Goal: Task Accomplishment & Management: Complete application form

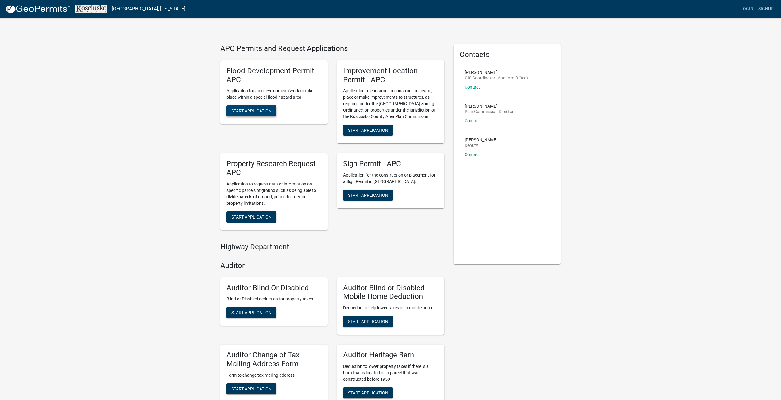
click at [246, 110] on span "Start Application" at bounding box center [251, 111] width 40 height 5
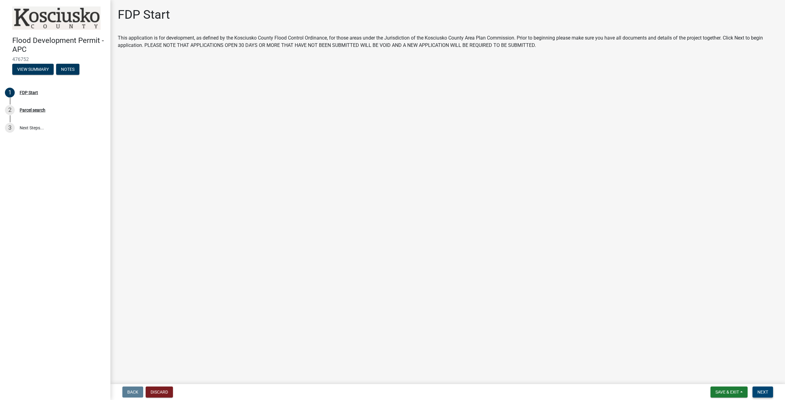
click at [765, 389] on button "Next" at bounding box center [763, 392] width 21 height 11
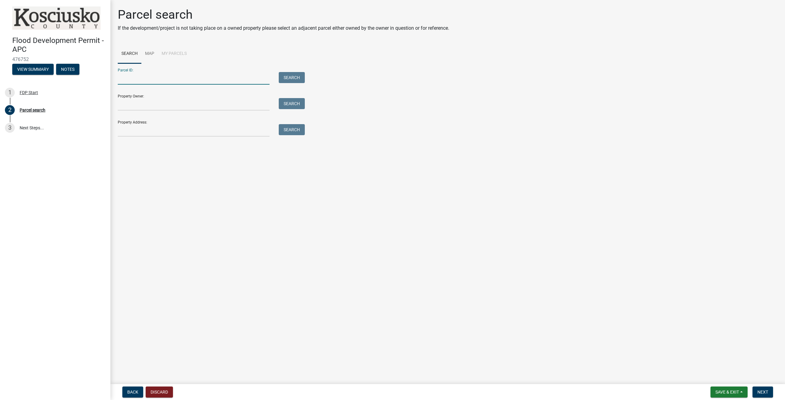
click at [144, 81] on input "Parcel ID:" at bounding box center [194, 78] width 152 height 13
type input "211"
click at [144, 54] on link "Map" at bounding box center [149, 54] width 17 height 20
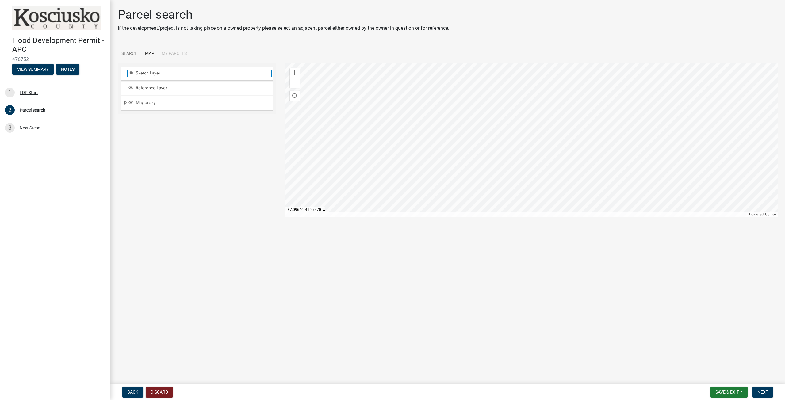
click at [131, 73] on span "Layer List" at bounding box center [131, 73] width 5 height 5
click at [125, 102] on span "Expand" at bounding box center [125, 103] width 5 height 6
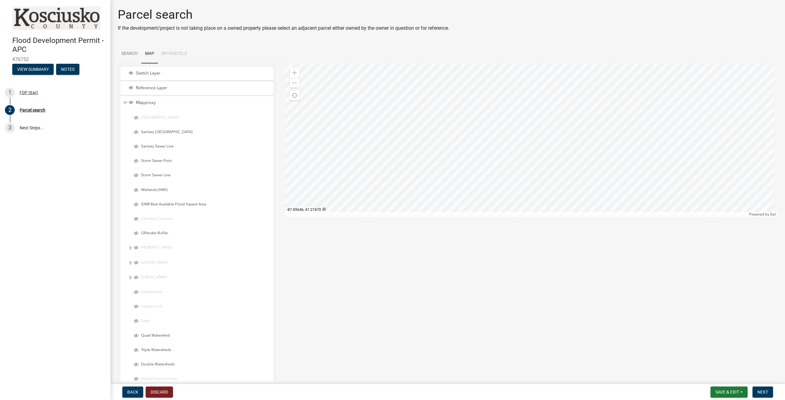
click at [177, 54] on li "My Parcels" at bounding box center [174, 54] width 33 height 20
click at [172, 52] on li "My Parcels" at bounding box center [174, 54] width 33 height 20
click at [169, 52] on li "My Parcels" at bounding box center [174, 54] width 33 height 20
click at [132, 87] on span "Layer List" at bounding box center [131, 87] width 5 height 5
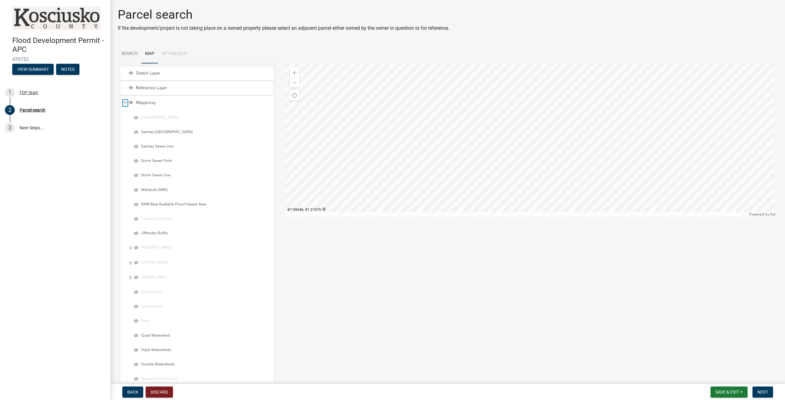
click at [125, 102] on span "Collapse" at bounding box center [125, 103] width 5 height 6
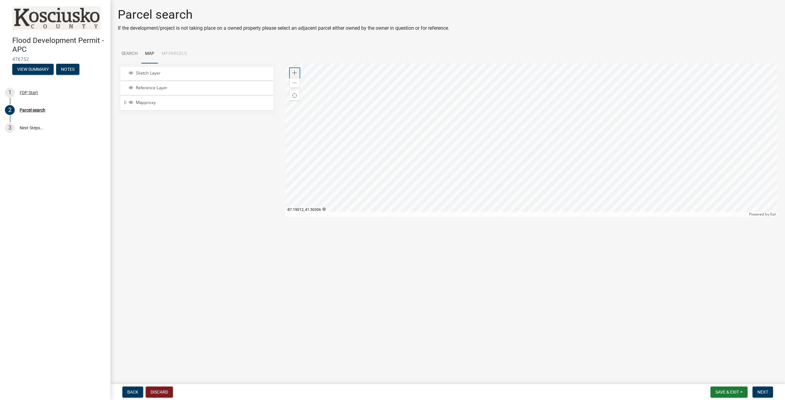
click at [294, 75] on span at bounding box center [294, 73] width 5 height 5
click at [294, 74] on span at bounding box center [294, 73] width 5 height 5
click at [134, 53] on link "Search" at bounding box center [130, 54] width 24 height 20
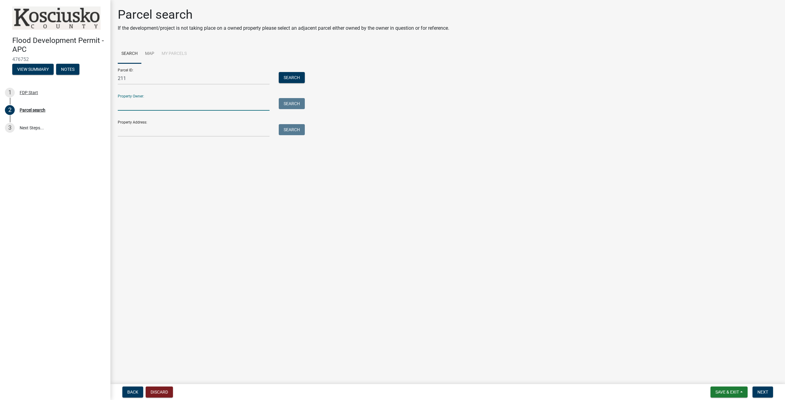
click at [134, 107] on input "Property Owner:" at bounding box center [194, 104] width 152 height 13
click at [136, 132] on input "Property Address:" at bounding box center [194, 130] width 152 height 13
type input "6402 E McKenna Rd, Warsaw, IN 46582"
click at [296, 133] on button "Search" at bounding box center [292, 129] width 26 height 11
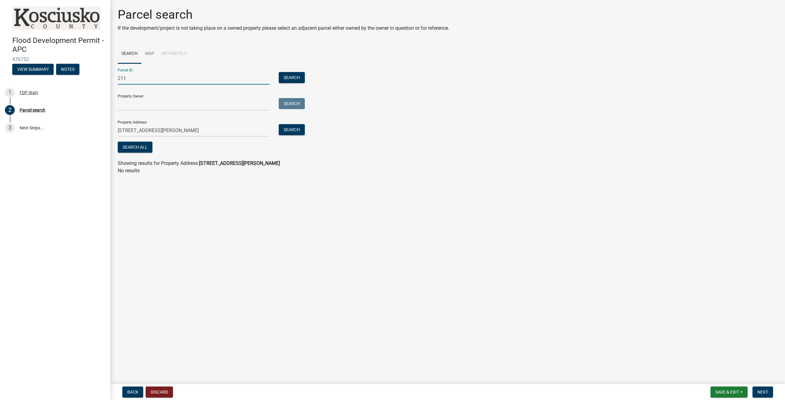
drag, startPoint x: 128, startPoint y: 79, endPoint x: 111, endPoint y: 79, distance: 16.6
click at [111, 79] on div "Parcel search If the development/project is not taking place on a owned propert…" at bounding box center [447, 93] width 675 height 173
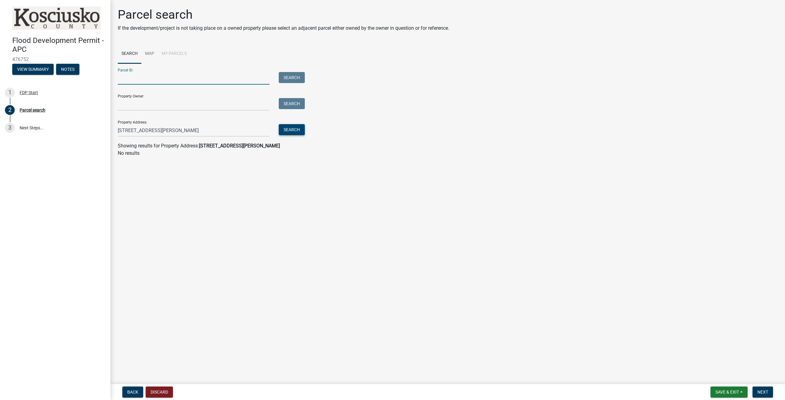
click at [291, 130] on button "Search" at bounding box center [292, 129] width 26 height 11
click at [286, 130] on button "Search" at bounding box center [292, 129] width 26 height 11
click at [205, 130] on input "6402 E McKenna Rd, Warsaw, IN 46582" at bounding box center [194, 130] width 152 height 13
drag, startPoint x: 205, startPoint y: 129, endPoint x: 186, endPoint y: 129, distance: 18.4
click at [186, 129] on input "6402 E McKenna Rd, Warsaw, IN 46582" at bounding box center [194, 130] width 152 height 13
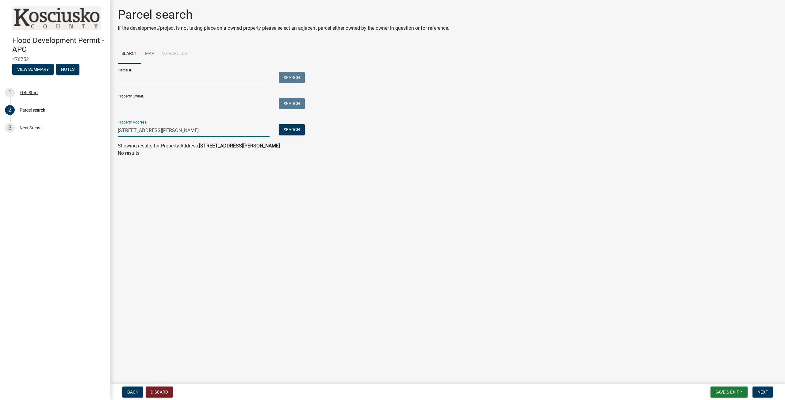
click at [250, 135] on input "6402 E McKenna Rd, Warsaw, IN 46582" at bounding box center [194, 130] width 152 height 13
click at [231, 134] on input "6402 E McKenna Rd, Warsaw, IN 46582" at bounding box center [194, 130] width 152 height 13
drag, startPoint x: 220, startPoint y: 132, endPoint x: 161, endPoint y: 134, distance: 58.9
click at [161, 134] on input "6402 E McKenna Rd, Warsaw, IN 46582" at bounding box center [194, 130] width 152 height 13
type input "6402 E McKenna Rd, Warsaw, IN 46582"
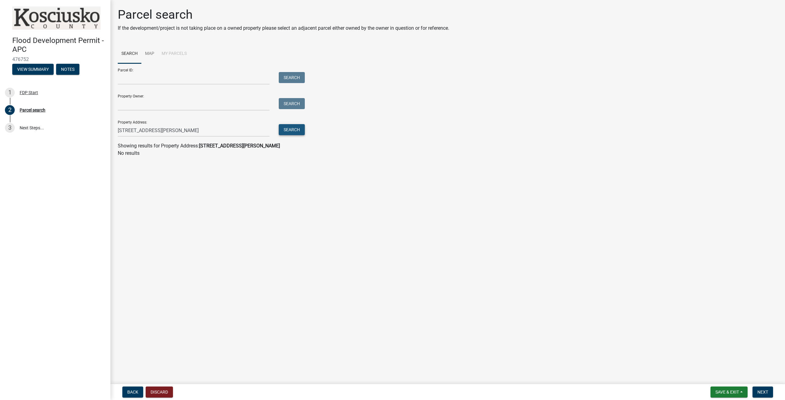
click at [292, 130] on button "Search" at bounding box center [292, 129] width 26 height 11
click at [764, 392] on span "Next" at bounding box center [763, 392] width 11 height 5
click at [758, 392] on span "Next" at bounding box center [763, 392] width 11 height 5
click at [295, 129] on button "Search" at bounding box center [292, 129] width 26 height 11
click at [141, 145] on span "Getting Parcel Geometry" at bounding box center [145, 145] width 54 height 6
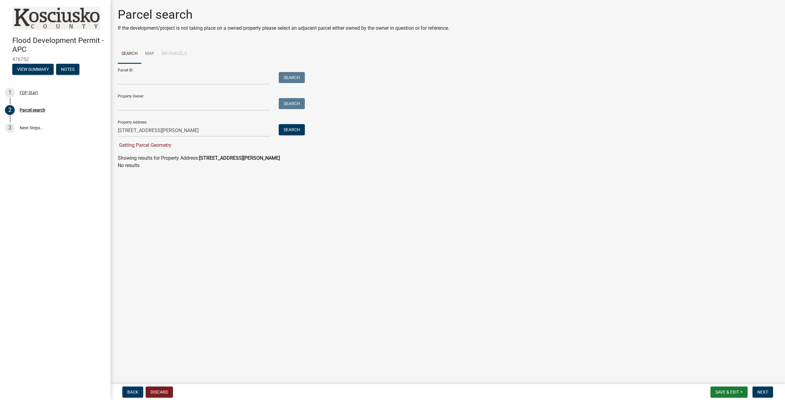
drag, startPoint x: 180, startPoint y: 146, endPoint x: 132, endPoint y: 147, distance: 47.5
click at [132, 147] on div "Getting Parcel Geometry" at bounding box center [210, 145] width 184 height 7
click at [237, 238] on main "Parcel search If the development/project is not taking place on a owned propert…" at bounding box center [447, 191] width 675 height 382
click at [763, 394] on span "Next" at bounding box center [763, 392] width 11 height 5
click at [148, 52] on link "Map" at bounding box center [149, 54] width 17 height 20
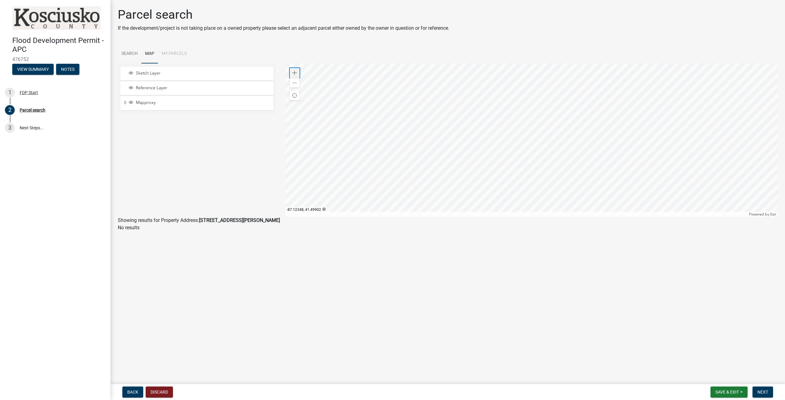
click at [295, 73] on span at bounding box center [294, 73] width 5 height 5
click at [515, 169] on div at bounding box center [531, 139] width 493 height 153
click at [294, 74] on span at bounding box center [294, 73] width 5 height 5
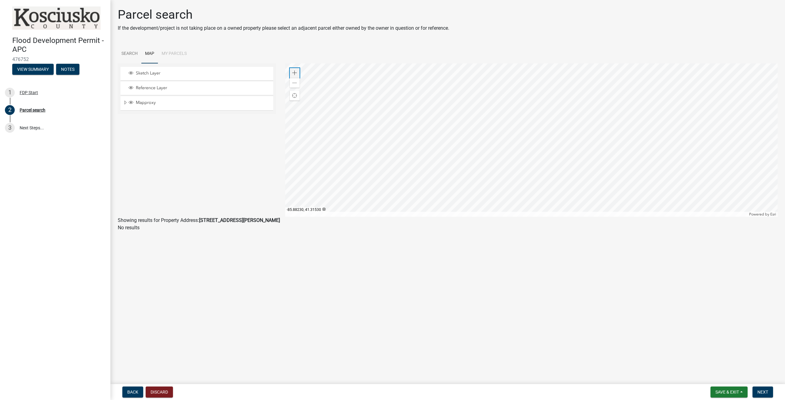
click at [294, 74] on span at bounding box center [294, 73] width 5 height 5
click at [482, 148] on div at bounding box center [531, 139] width 493 height 153
click at [296, 72] on span at bounding box center [294, 73] width 5 height 5
click at [295, 72] on span at bounding box center [294, 73] width 5 height 5
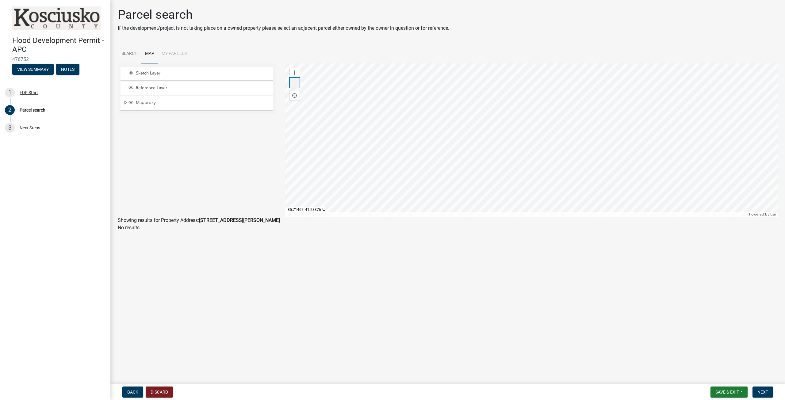
click at [292, 85] on span at bounding box center [294, 83] width 5 height 5
click at [293, 71] on span at bounding box center [294, 73] width 5 height 5
click at [515, 209] on div at bounding box center [531, 139] width 493 height 153
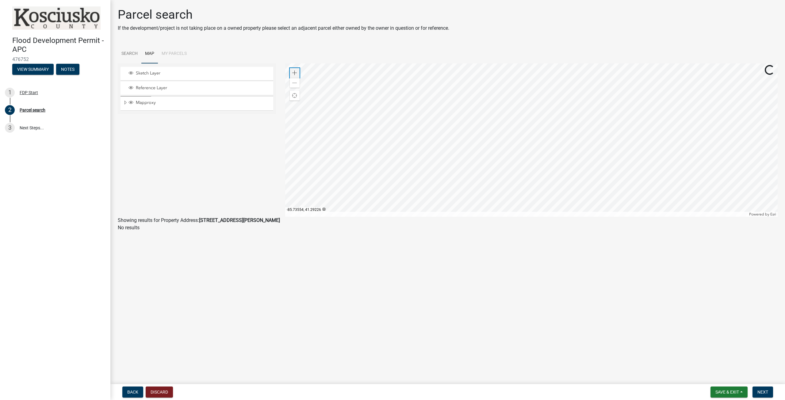
click at [293, 73] on span at bounding box center [294, 73] width 5 height 5
click at [558, 116] on div at bounding box center [531, 139] width 493 height 153
click at [566, 178] on div at bounding box center [531, 139] width 493 height 153
click at [489, 147] on div at bounding box center [531, 139] width 493 height 153
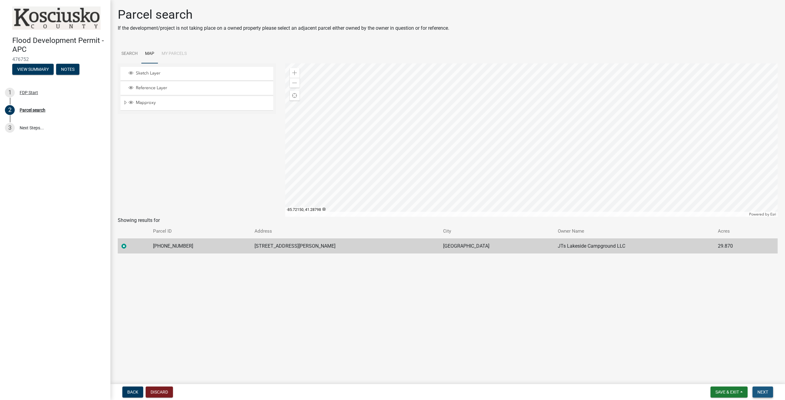
click at [758, 391] on span "Next" at bounding box center [763, 392] width 11 height 5
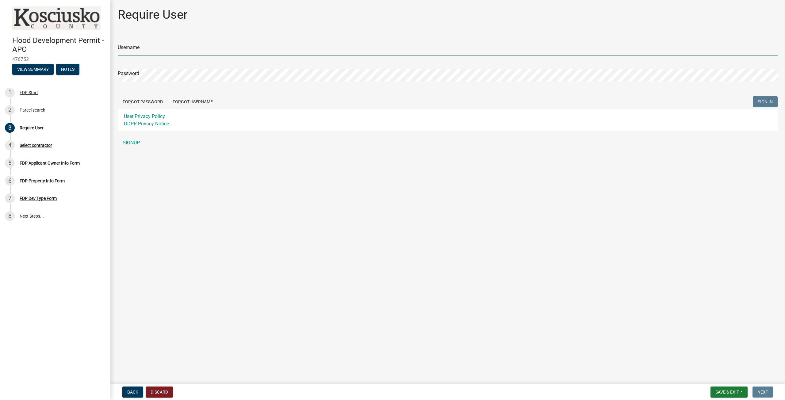
click at [157, 51] on input "Username" at bounding box center [448, 49] width 660 height 13
type input "[PERSON_NAME]"
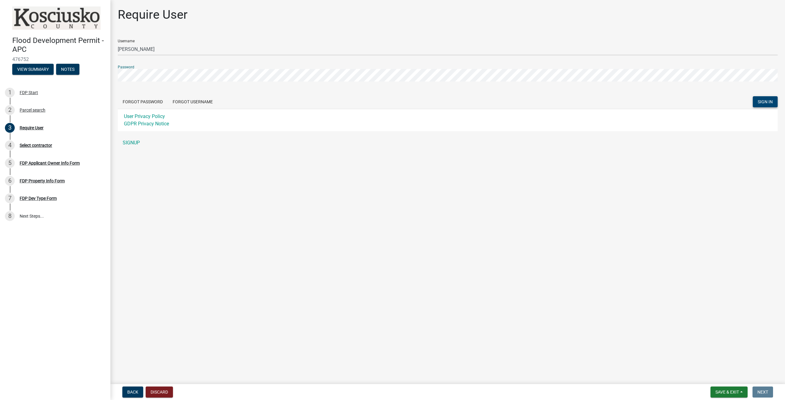
click at [767, 101] on span "SIGN IN" at bounding box center [765, 101] width 15 height 5
click at [108, 78] on div "Flood Development Permit - APC 476752 View Summary Notes 1 FDP Start 2 Parcel s…" at bounding box center [392, 200] width 785 height 400
click at [753, 96] on button "SIGN IN" at bounding box center [765, 101] width 25 height 11
click at [155, 101] on button "Forgot Password" at bounding box center [143, 101] width 50 height 11
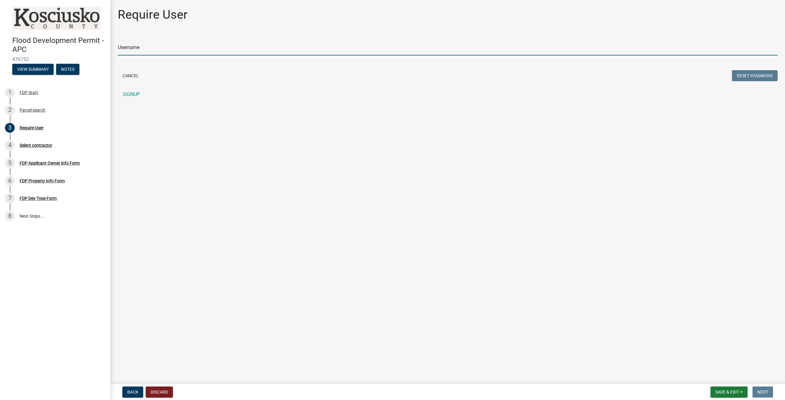
click at [187, 49] on input "Username" at bounding box center [448, 49] width 660 height 13
type input "[PERSON_NAME]"
click at [751, 78] on button "Reset Password" at bounding box center [755, 75] width 46 height 11
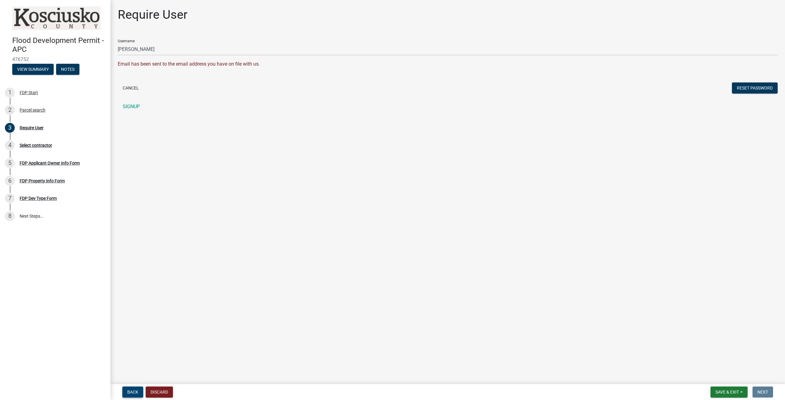
click at [132, 394] on span "Back" at bounding box center [132, 392] width 11 height 5
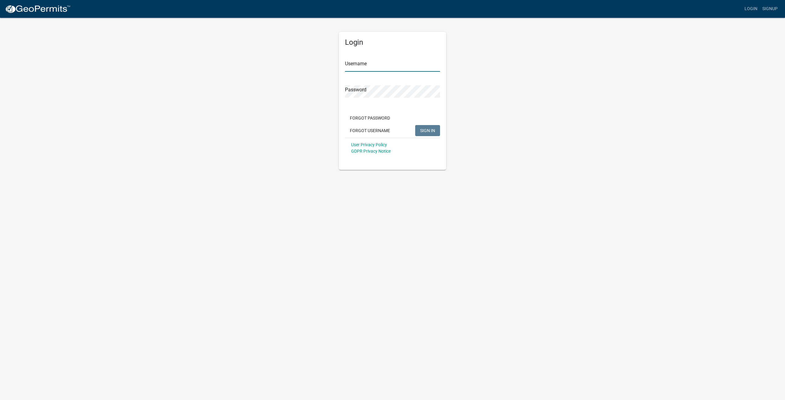
click at [381, 68] on input "Username" at bounding box center [392, 65] width 95 height 13
type input "[PERSON_NAME]"
click at [421, 127] on button "SIGN IN" at bounding box center [427, 130] width 25 height 11
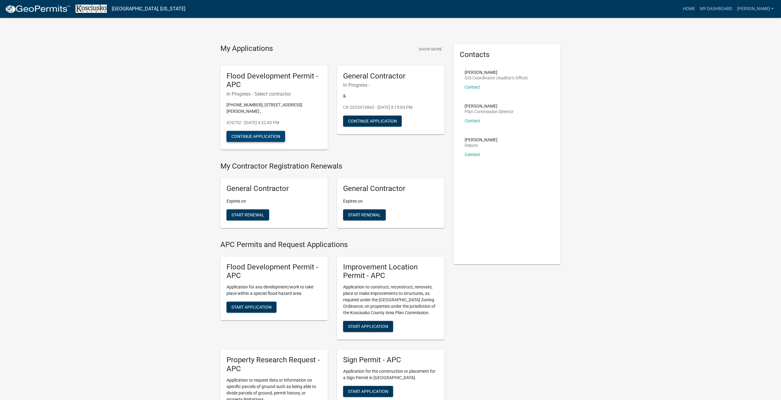
click at [257, 131] on button "Continue Application" at bounding box center [255, 136] width 59 height 11
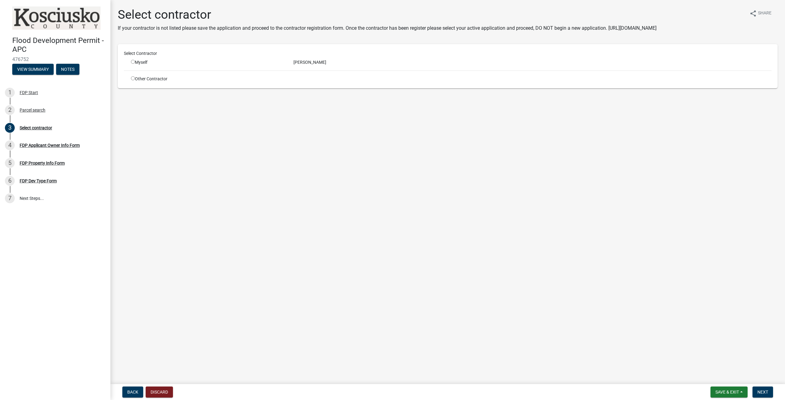
click at [133, 62] on input "radio" at bounding box center [133, 62] width 4 height 4
radio input "true"
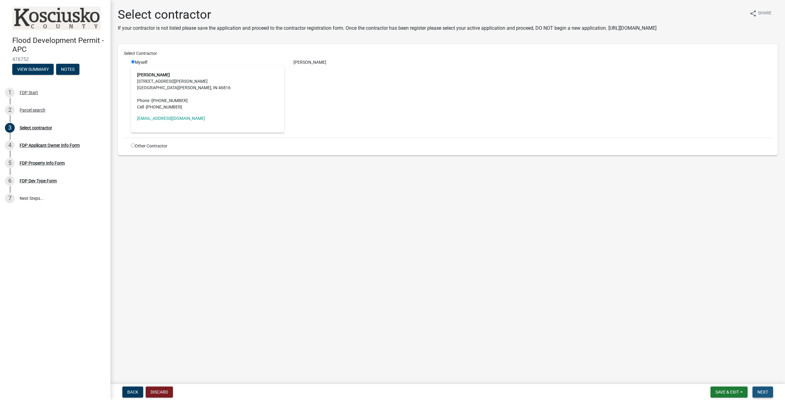
click at [767, 392] on span "Next" at bounding box center [763, 392] width 11 height 5
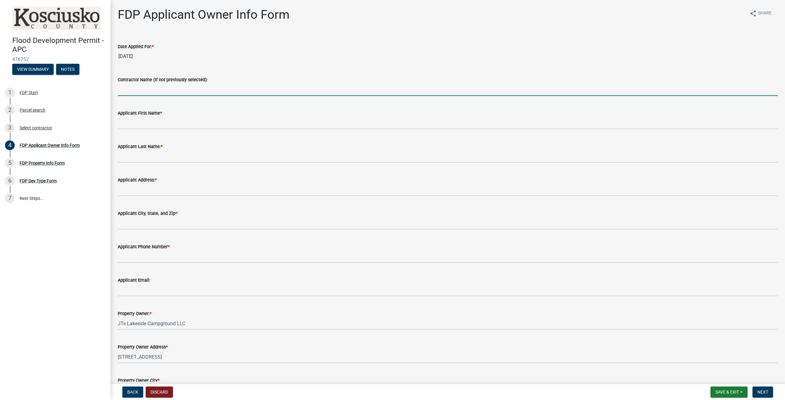
click at [141, 91] on input "Contractor Name (If not previously selected):" at bounding box center [448, 89] width 660 height 13
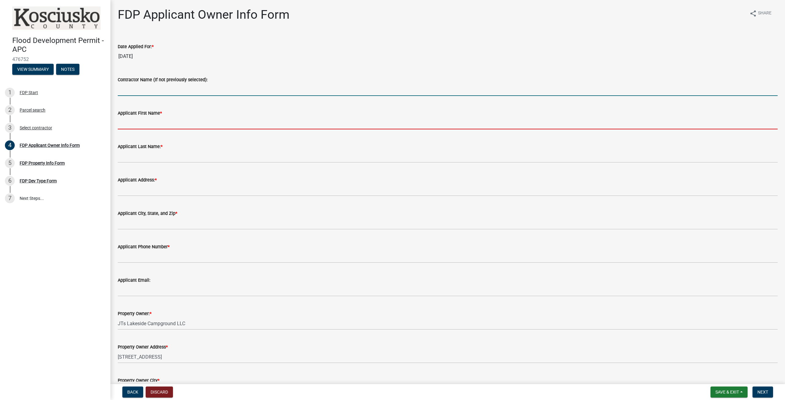
click at [140, 128] on input "Applicant First Name *" at bounding box center [448, 123] width 660 height 13
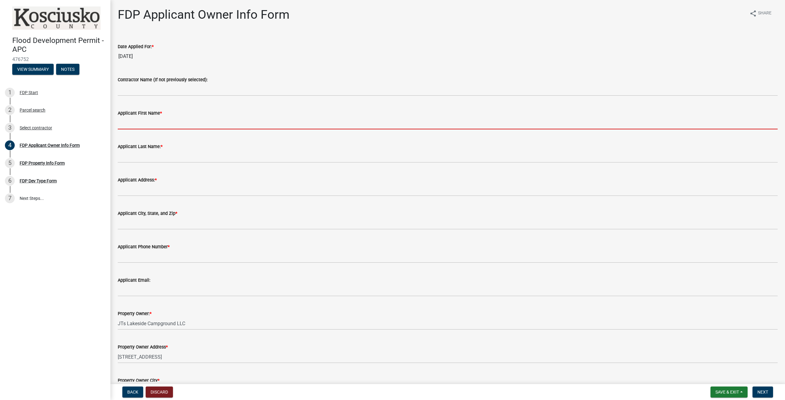
type input "[PERSON_NAME]"
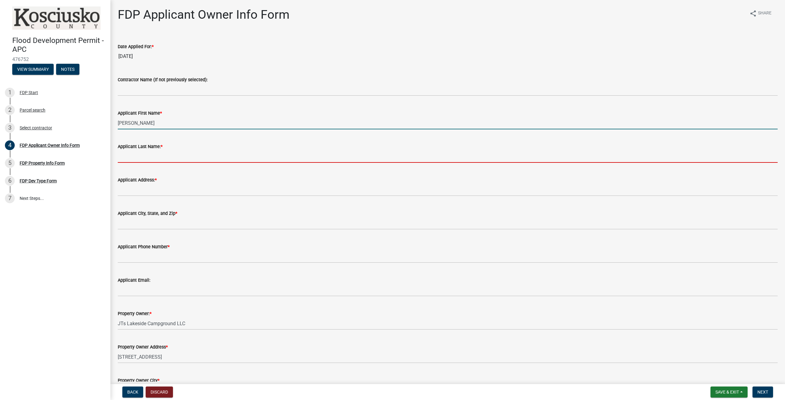
type input "[PERSON_NAME]"
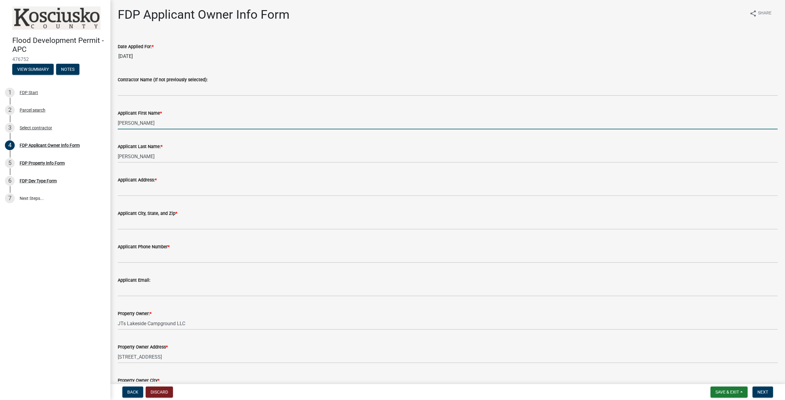
type input "[STREET_ADDRESS][PERSON_NAME]"
type input "[GEOGRAPHIC_DATA][PERSON_NAME]"
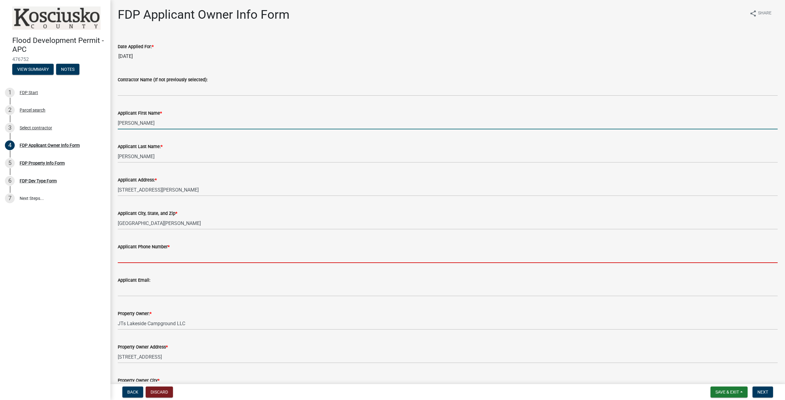
type input "2605178487"
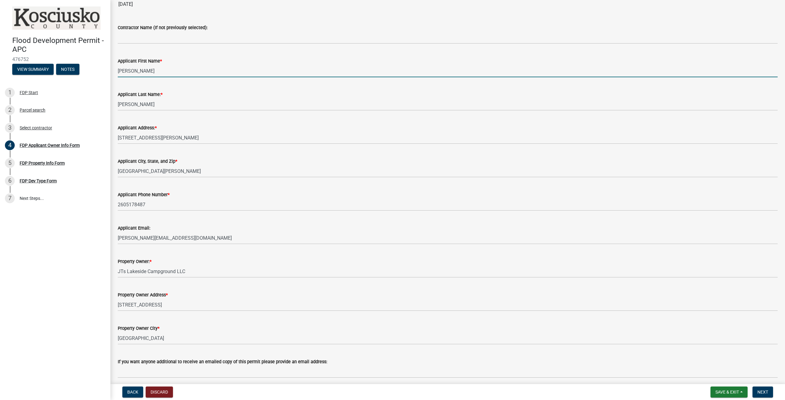
scroll to position [61, 0]
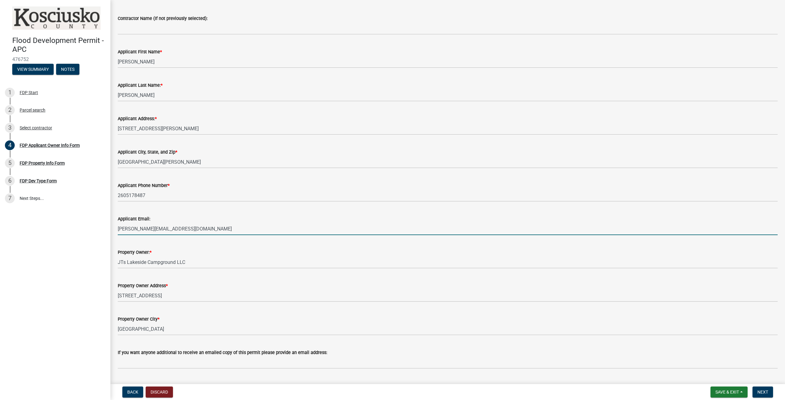
drag, startPoint x: 152, startPoint y: 229, endPoint x: 117, endPoint y: 230, distance: 34.7
click at [117, 230] on div "Applicant Email: [PERSON_NAME][EMAIL_ADDRESS][DOMAIN_NAME]" at bounding box center [447, 221] width 669 height 29
type input "[EMAIL_ADDRESS][DOMAIN_NAME]"
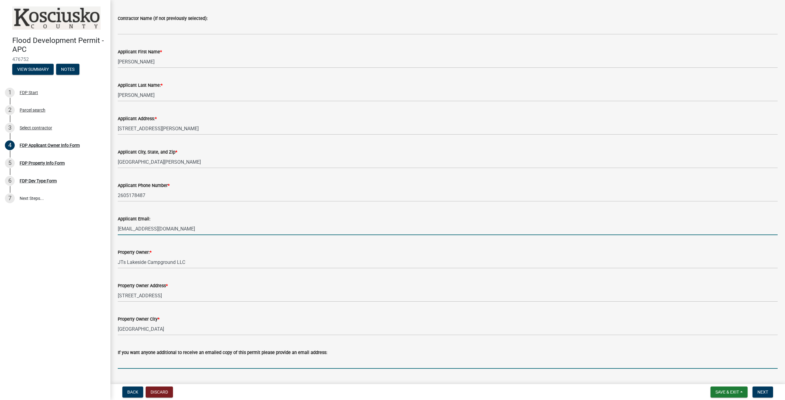
click at [324, 365] on input "If you want anyone additional to receive an emailed copy of this permit please …" at bounding box center [448, 362] width 660 height 13
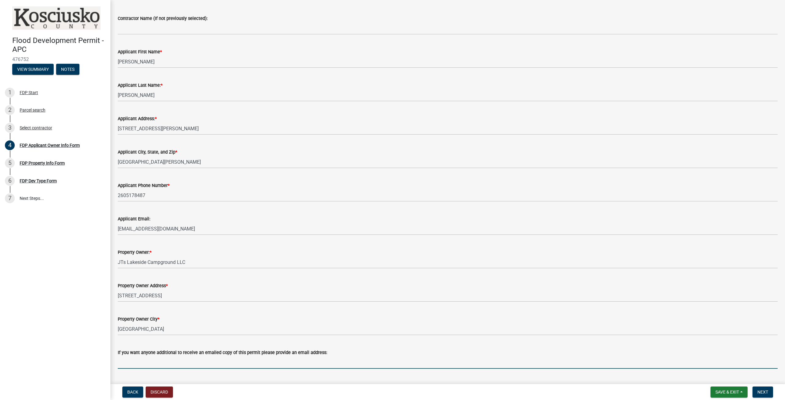
type input "[PERSON_NAME][EMAIL_ADDRESS][DOMAIN_NAME]"
click at [763, 393] on span "Next" at bounding box center [763, 392] width 11 height 5
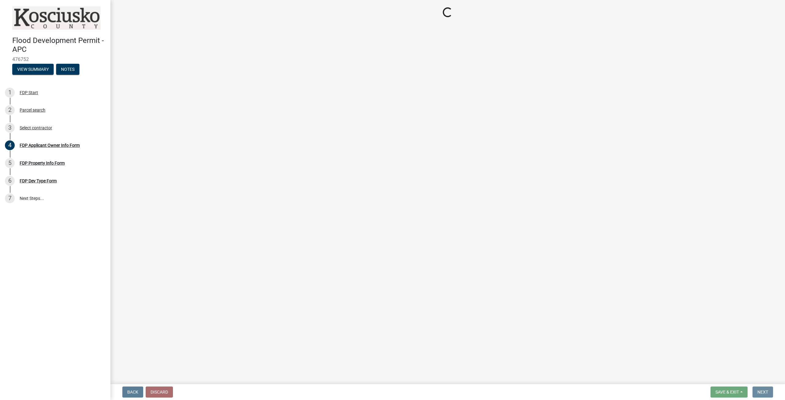
scroll to position [0, 0]
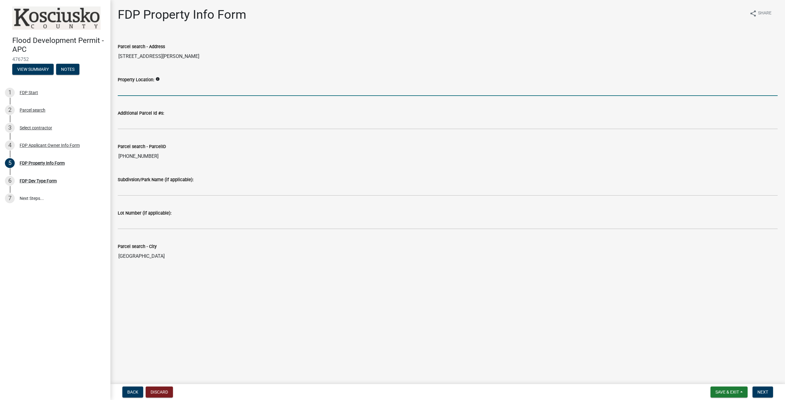
click at [140, 91] on input "Property Location:" at bounding box center [448, 89] width 660 height 13
type input "l"
type input "LOT NUMBER 211"
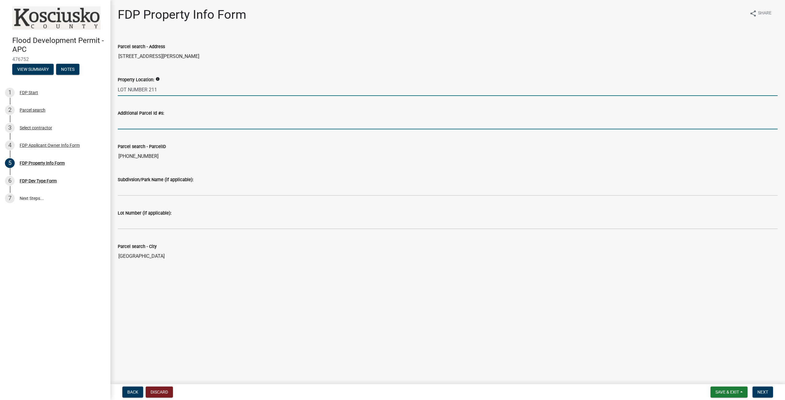
click at [136, 125] on input "Additional Parcel Id #s:" at bounding box center [448, 123] width 660 height 13
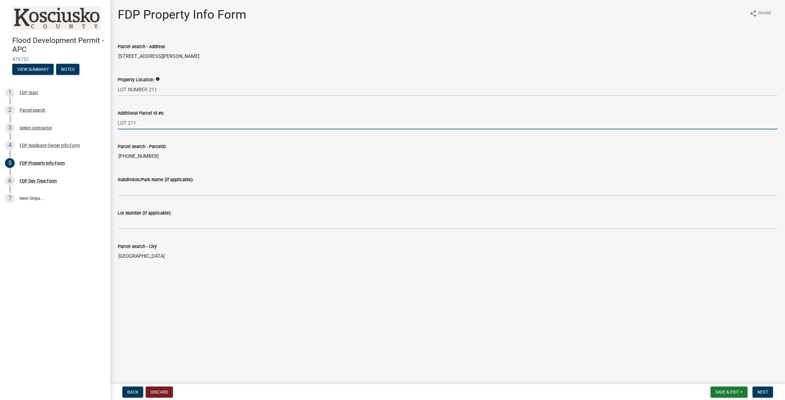
type input "LOT 211"
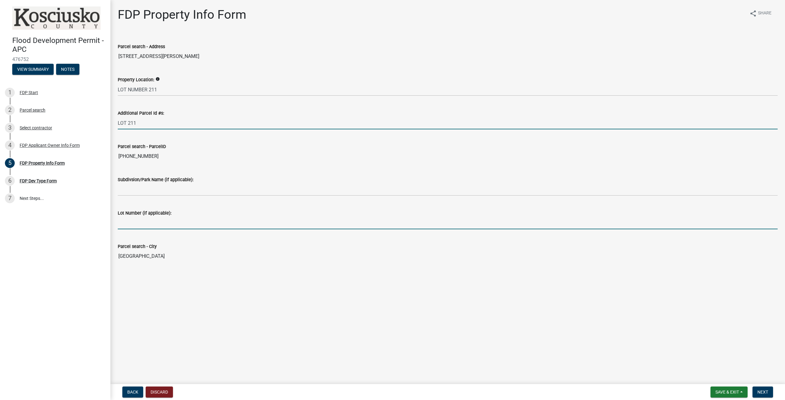
click at [144, 222] on input "Lot Number (if applicable):" at bounding box center [448, 223] width 660 height 13
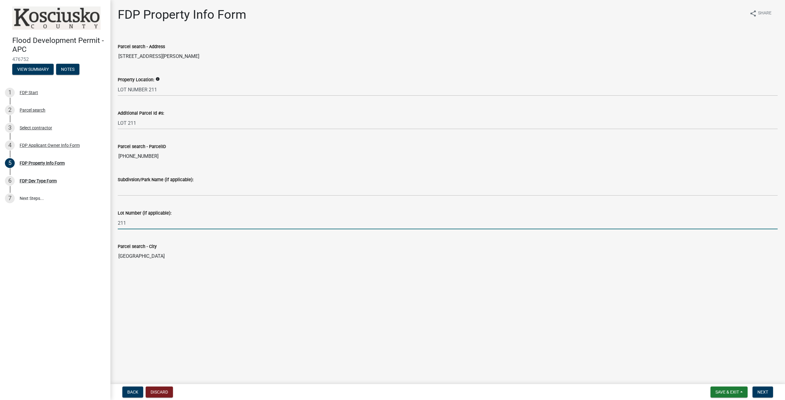
type input "211"
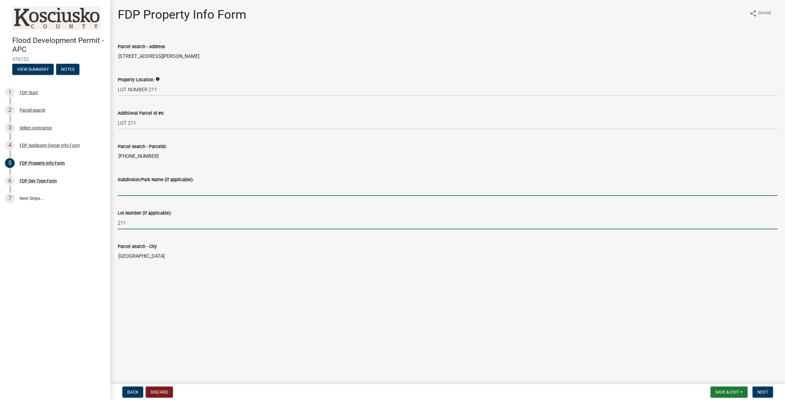
click at [149, 192] on input "Subdivsion/Park Name (if applicable):" at bounding box center [448, 189] width 660 height 13
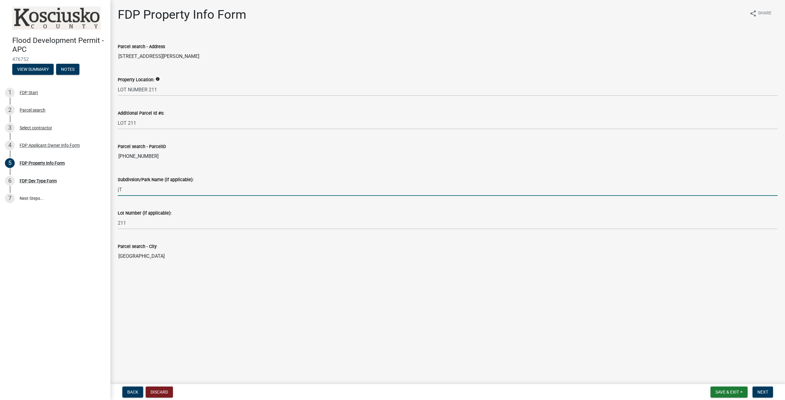
type input "j"
type input "JT'S [GEOGRAPHIC_DATA]"
click at [761, 391] on span "Next" at bounding box center [763, 392] width 11 height 5
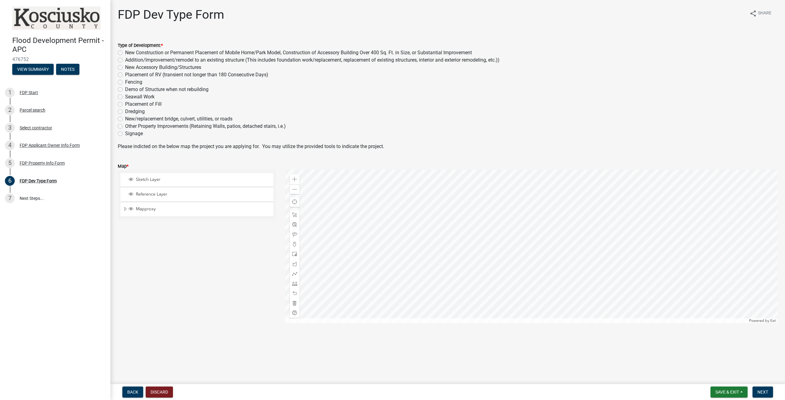
click at [125, 126] on label "Other Property Improvements (Retaining Walls, patios, detached stairs, i.e.)" at bounding box center [205, 126] width 161 height 7
click at [125, 126] on input "Other Property Improvements (Retaining Walls, patios, detached stairs, i.e.)" at bounding box center [127, 125] width 4 height 4
radio input "true"
